Goal: Task Accomplishment & Management: Manage account settings

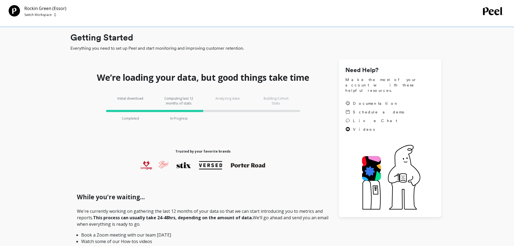
click at [8, 8] on div "Rockin Green (Essor) Switch Workspace" at bounding box center [257, 11] width 514 height 12
click at [42, 15] on p "Switch Workspace" at bounding box center [38, 15] width 28 height 4
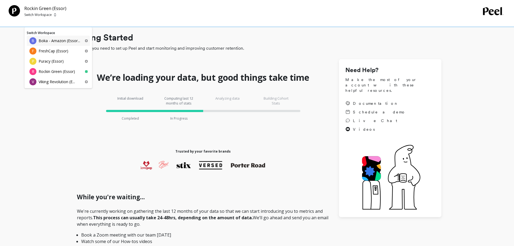
click at [46, 41] on p "Boka - Amazon (Essor..." at bounding box center [60, 40] width 42 height 5
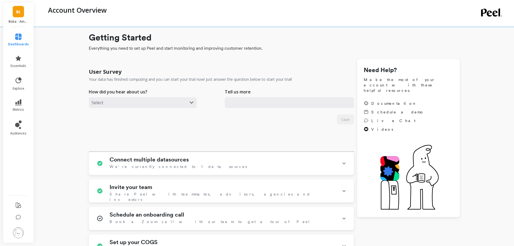
click at [17, 227] on li at bounding box center [19, 233] width 32 height 19
click at [17, 233] on img at bounding box center [18, 232] width 11 height 11
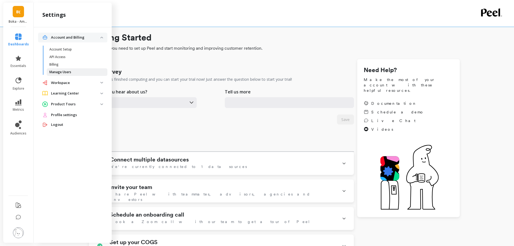
click at [68, 70] on p "Manage Users" at bounding box center [60, 72] width 22 height 4
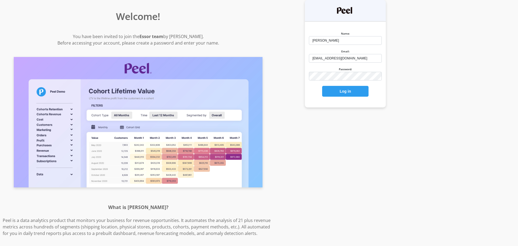
type input "it-admin@joinbranded.com"
click at [343, 93] on button "Log in" at bounding box center [345, 91] width 46 height 11
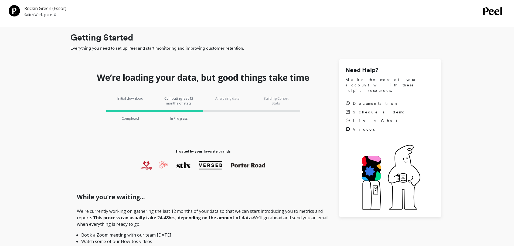
click at [46, 9] on p "Rockin Green (Essor)" at bounding box center [45, 8] width 42 height 6
click at [44, 16] on p "Switch Workspace" at bounding box center [38, 15] width 28 height 4
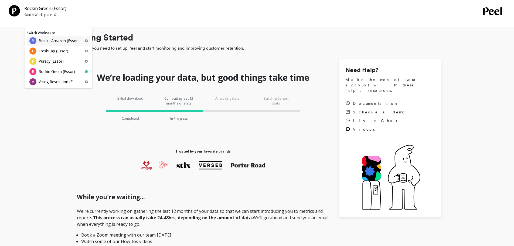
click at [50, 44] on div "B Boka - Amazon (Essor..." at bounding box center [58, 41] width 63 height 10
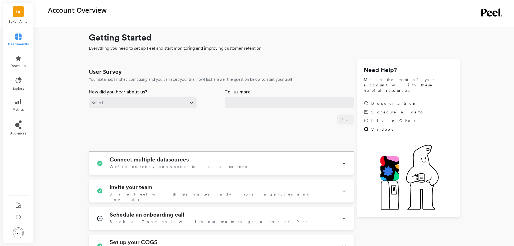
click at [14, 231] on img at bounding box center [18, 232] width 11 height 11
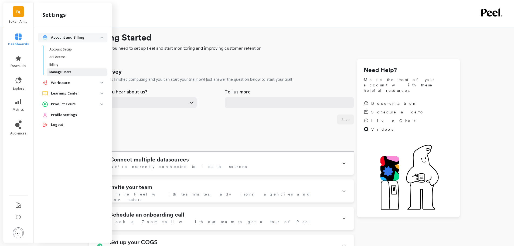
click at [66, 69] on link "Manage Users" at bounding box center [77, 72] width 61 height 8
